Goal: Transaction & Acquisition: Purchase product/service

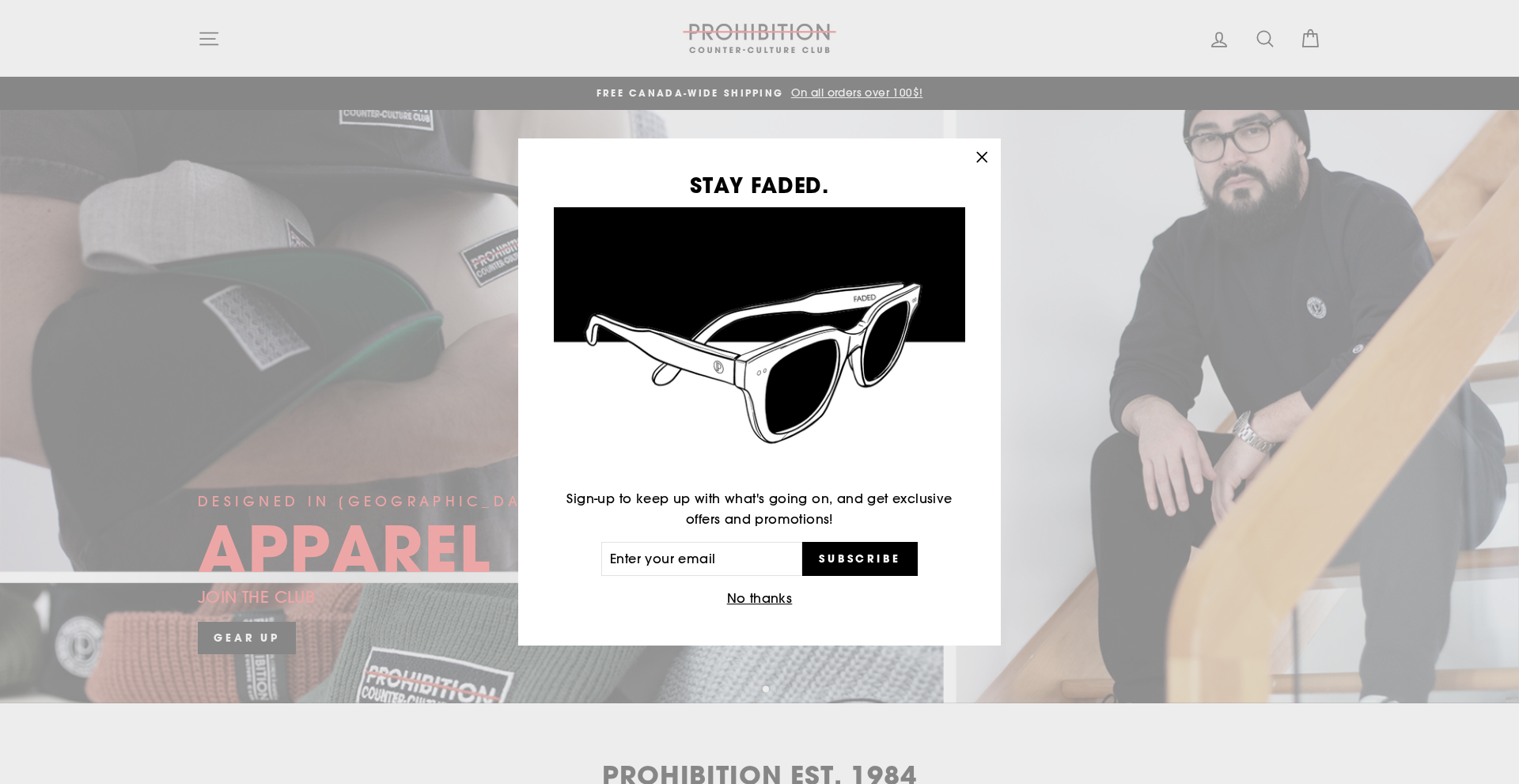
click at [979, 159] on icon "button" at bounding box center [982, 158] width 22 height 22
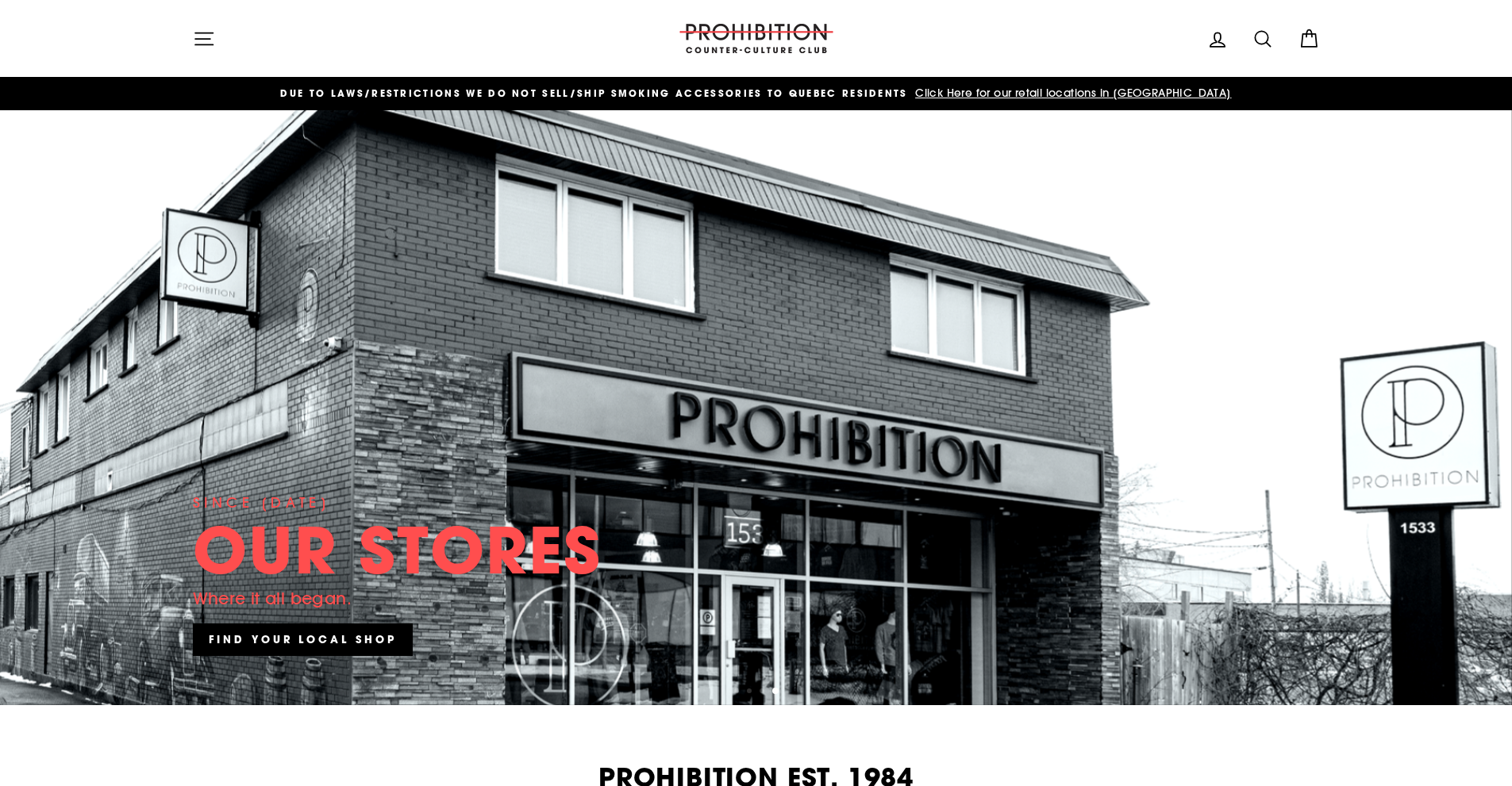
click at [198, 47] on icon "button" at bounding box center [204, 39] width 22 height 22
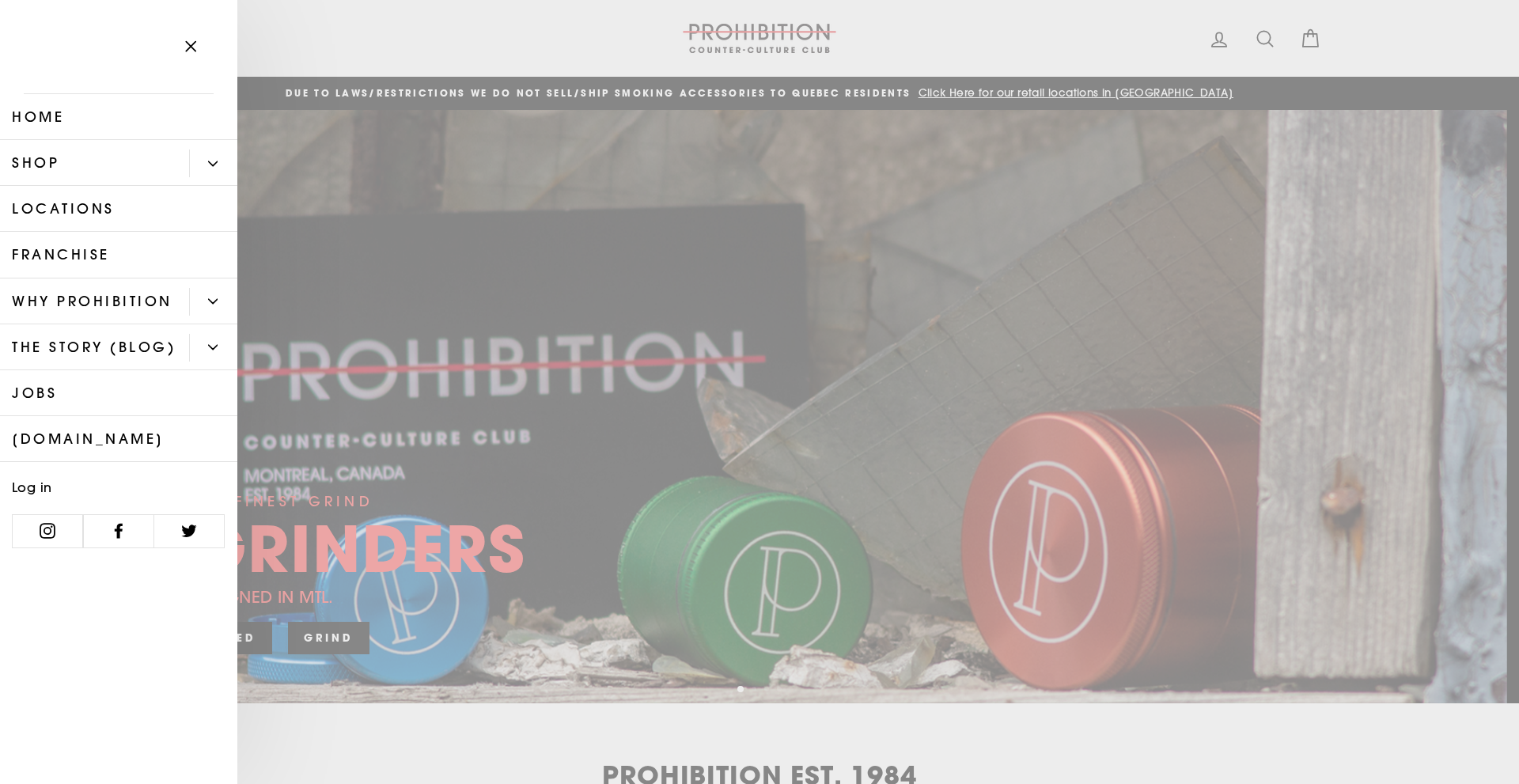
click at [140, 151] on link "Shop" at bounding box center [95, 162] width 189 height 45
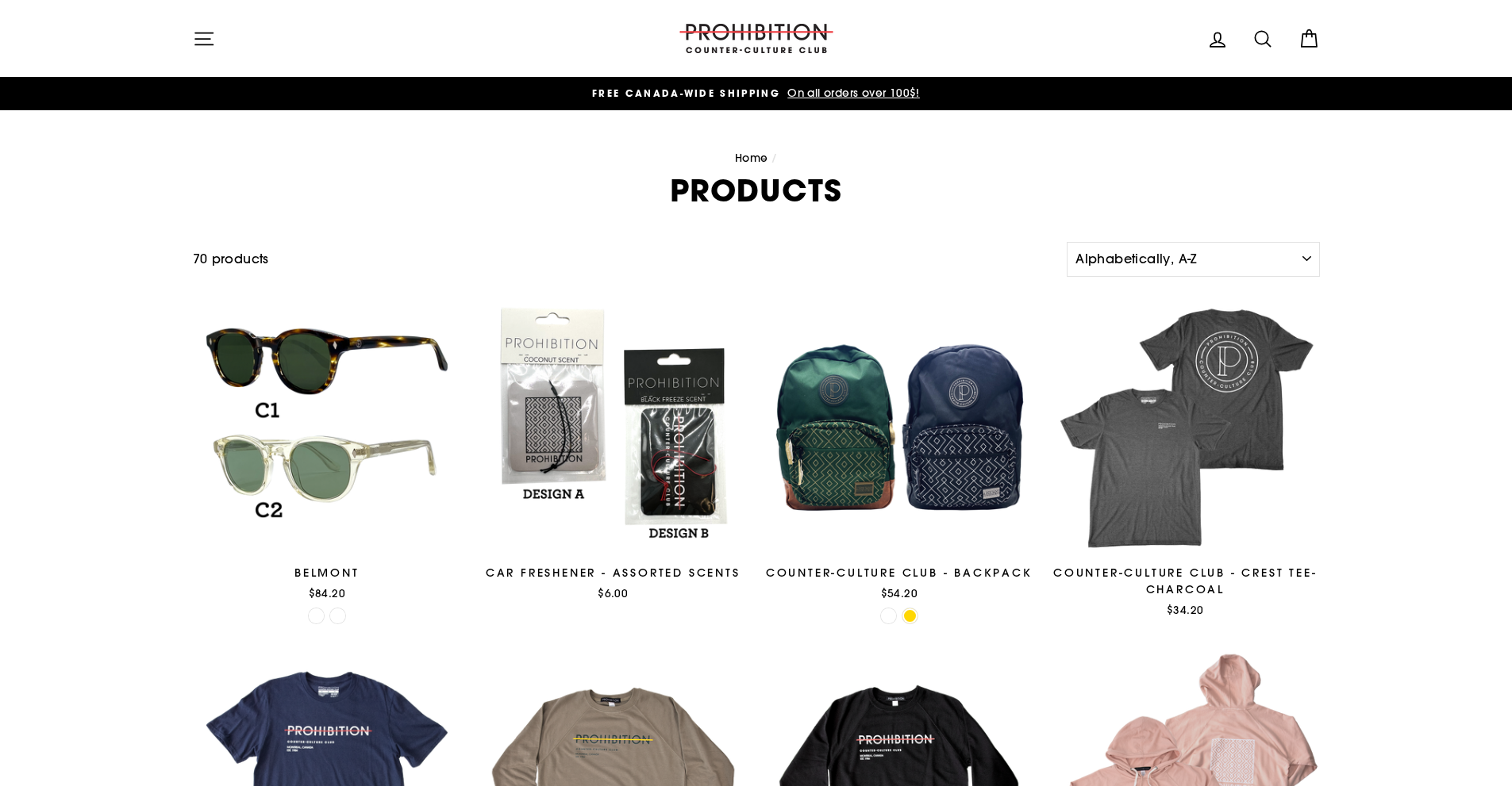
click at [208, 44] on icon "button" at bounding box center [204, 39] width 22 height 22
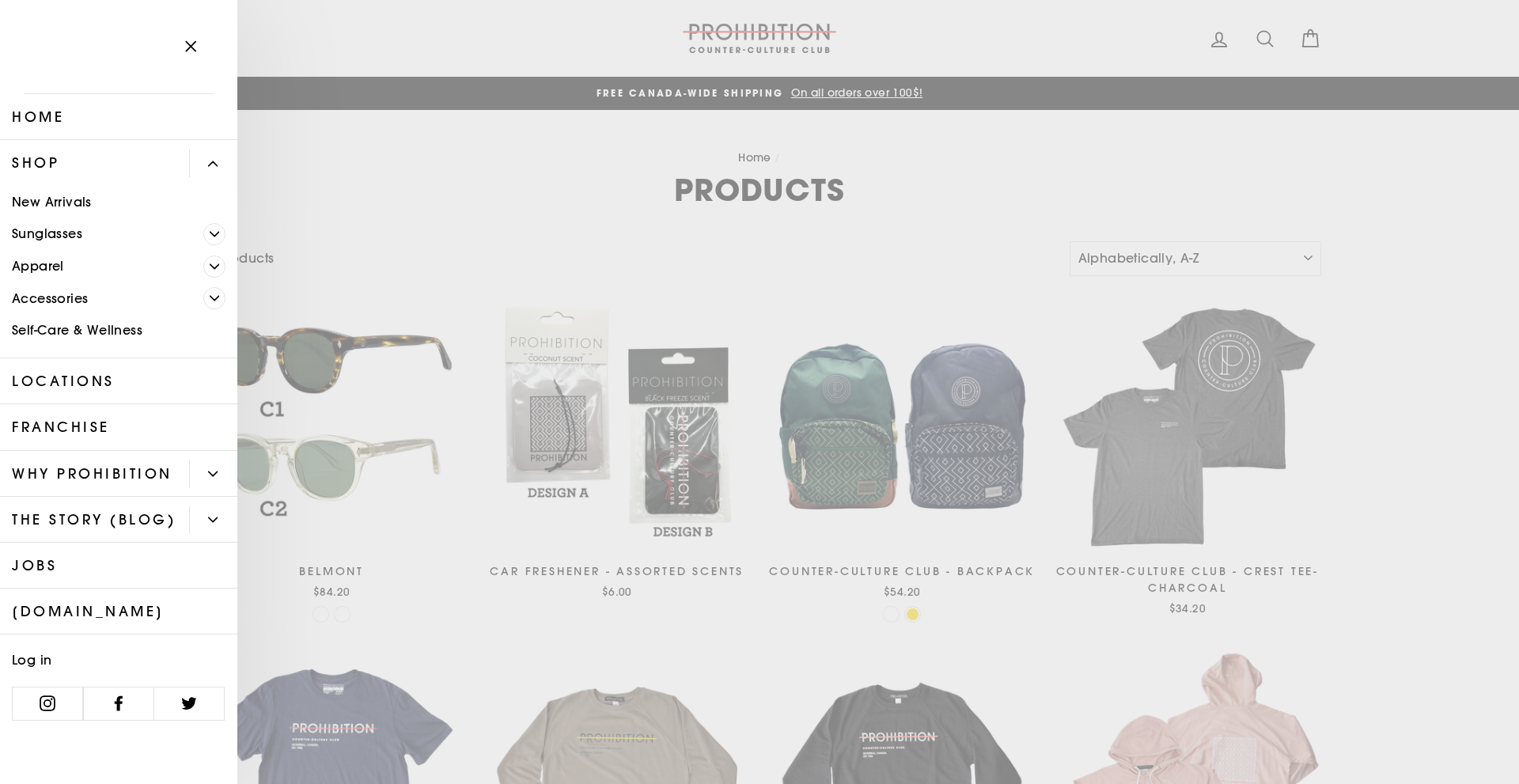
click at [70, 234] on link "Sunglasses" at bounding box center [101, 234] width 203 height 32
